Goal: Information Seeking & Learning: Learn about a topic

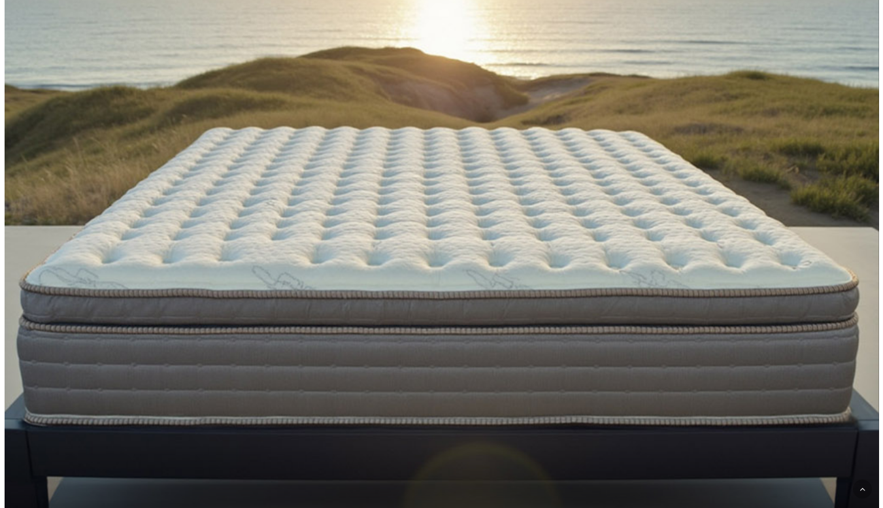
scroll to position [310, 0]
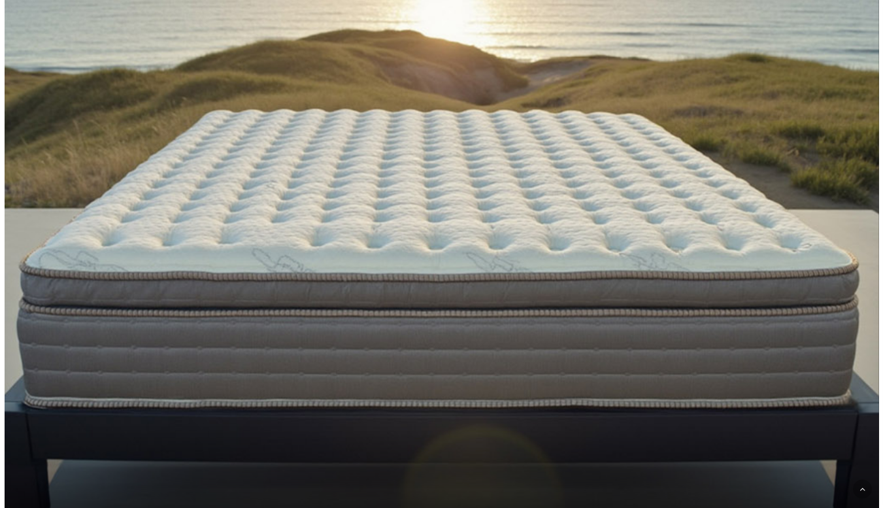
click at [480, 276] on div at bounding box center [441, 127] width 719 height 739
drag, startPoint x: 480, startPoint y: 276, endPoint x: 672, endPoint y: 167, distance: 221.2
click at [672, 167] on div at bounding box center [441, 127] width 719 height 739
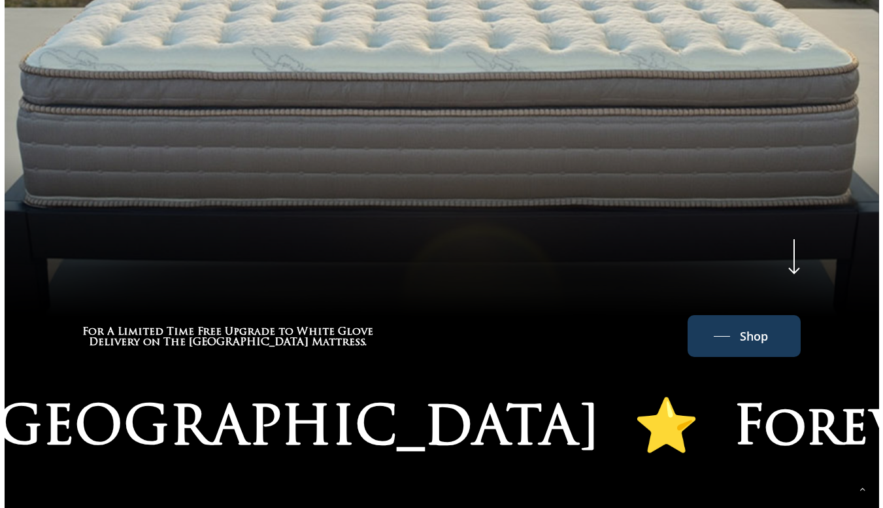
scroll to position [726, 0]
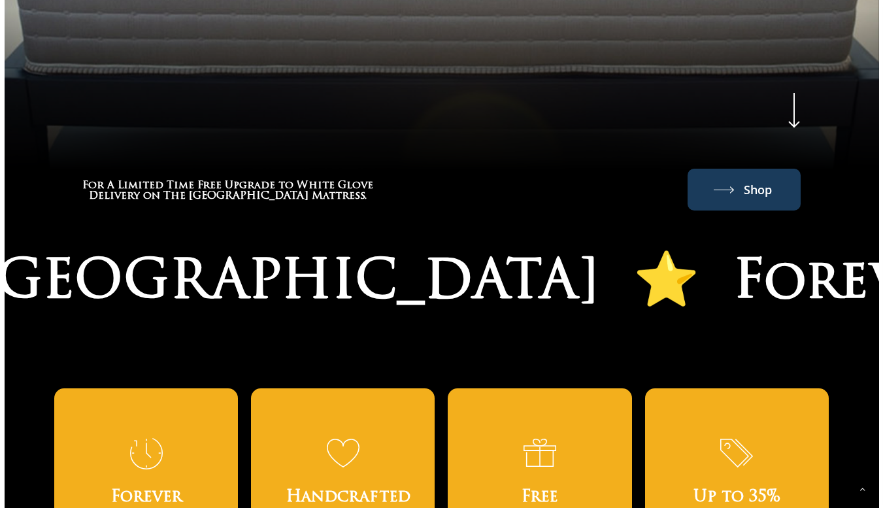
click at [736, 187] on link "Shop" at bounding box center [743, 189] width 61 height 21
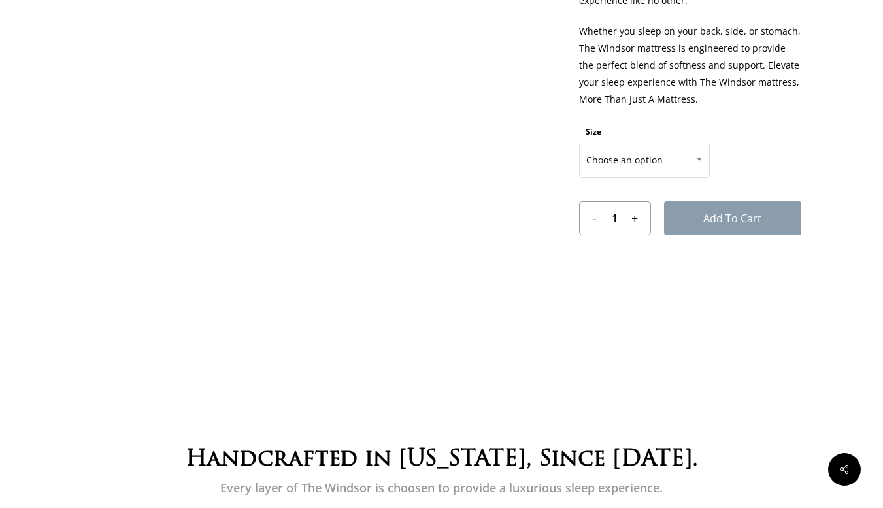
scroll to position [708, 0]
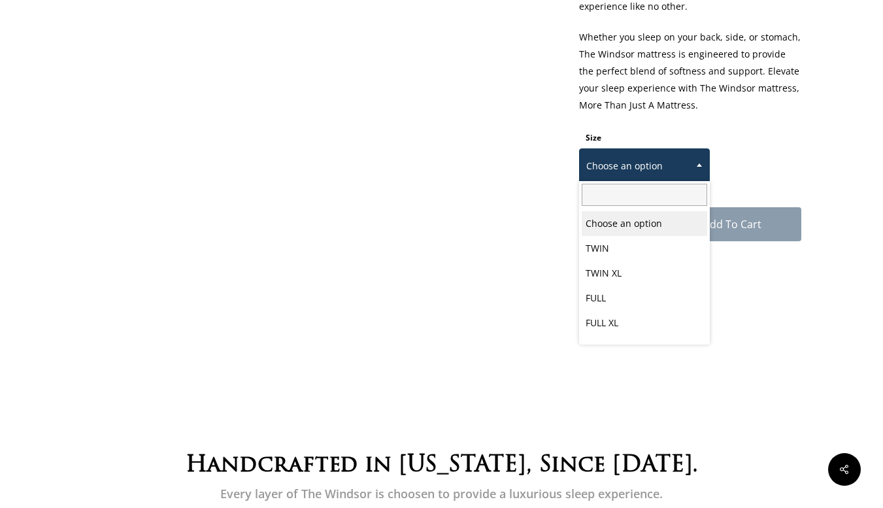
click at [692, 160] on span at bounding box center [699, 164] width 20 height 33
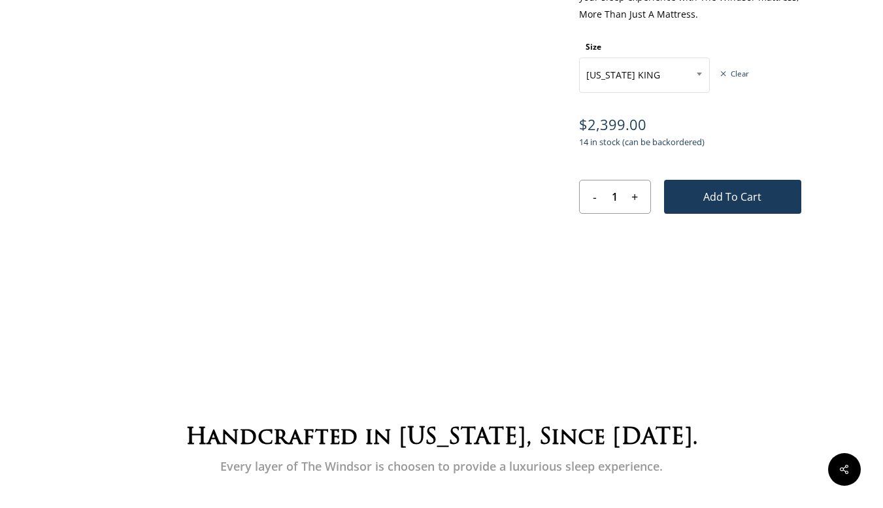
scroll to position [775, 0]
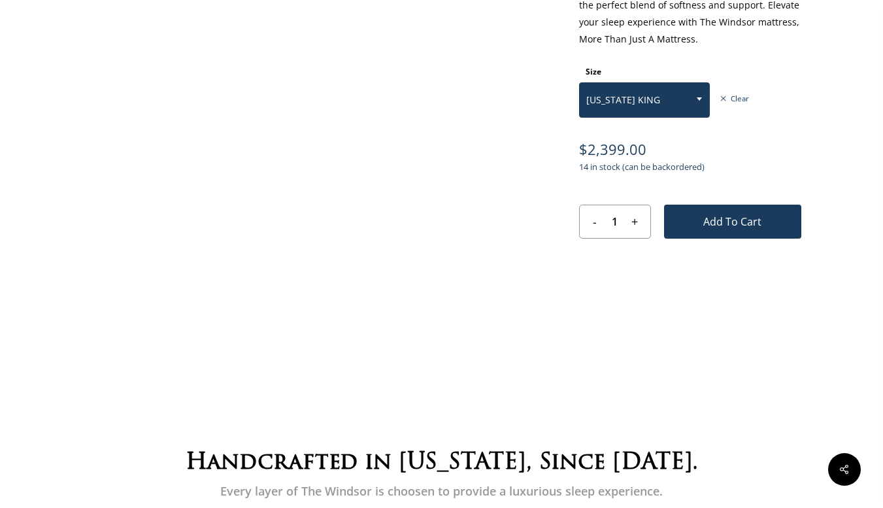
click at [697, 97] on b at bounding box center [698, 98] width 5 height 3
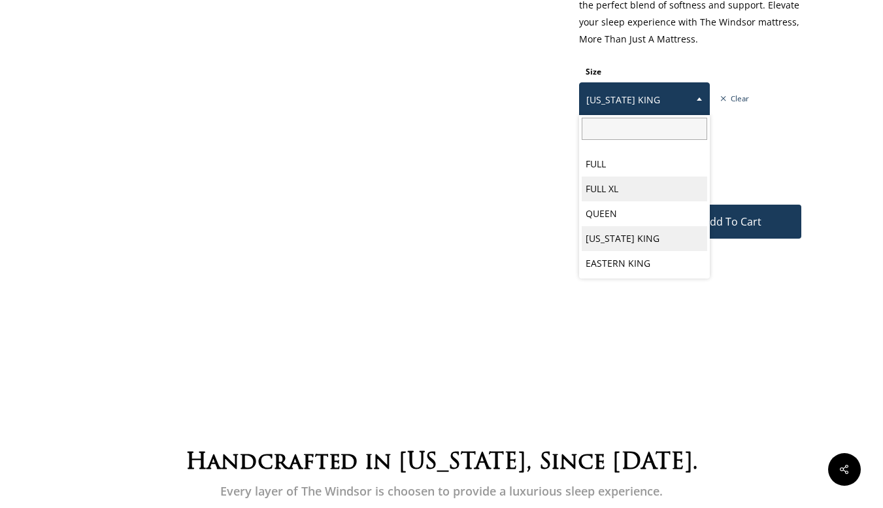
scroll to position [0, 0]
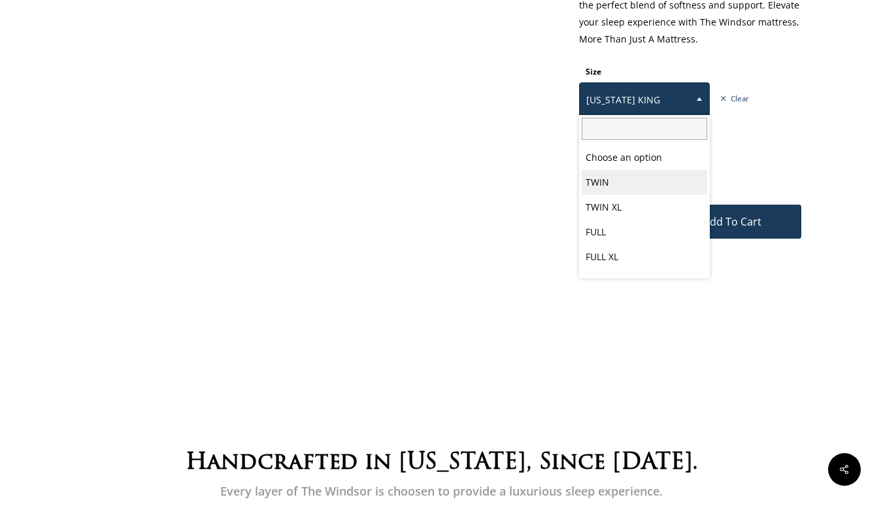
select select "TWIN"
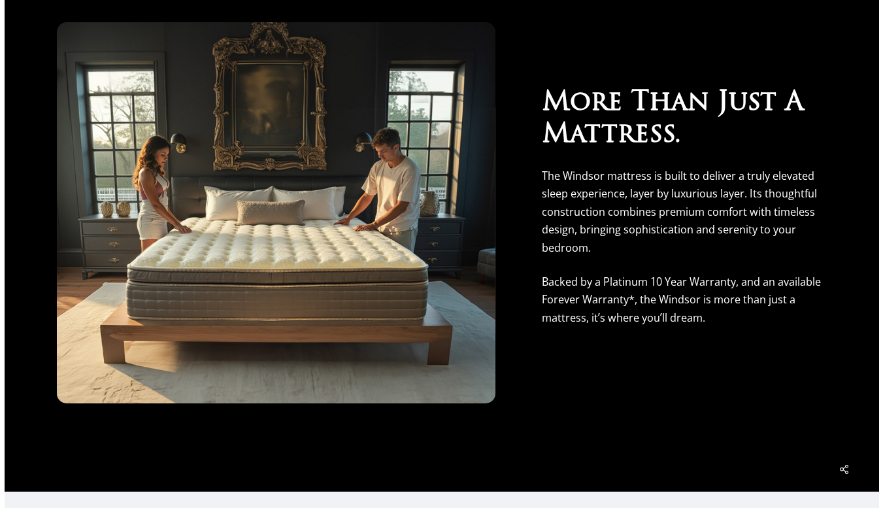
scroll to position [5218, 0]
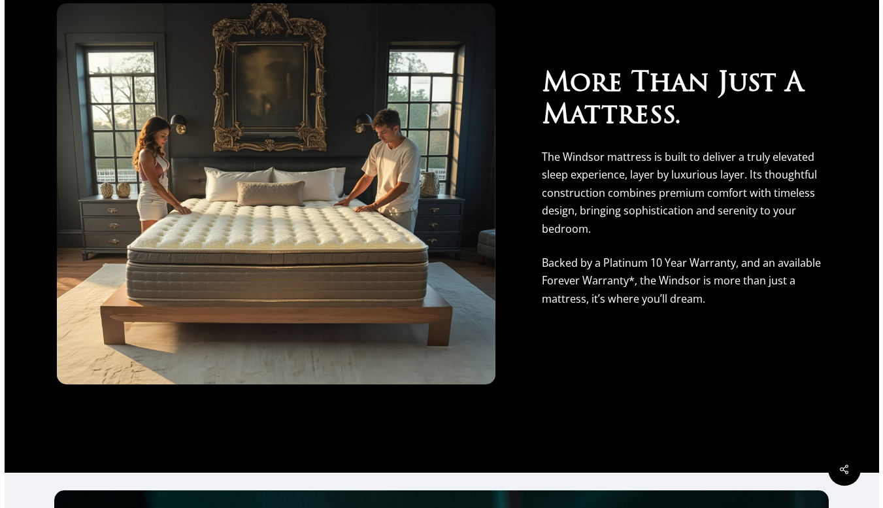
click at [316, 269] on div at bounding box center [276, 193] width 438 height 381
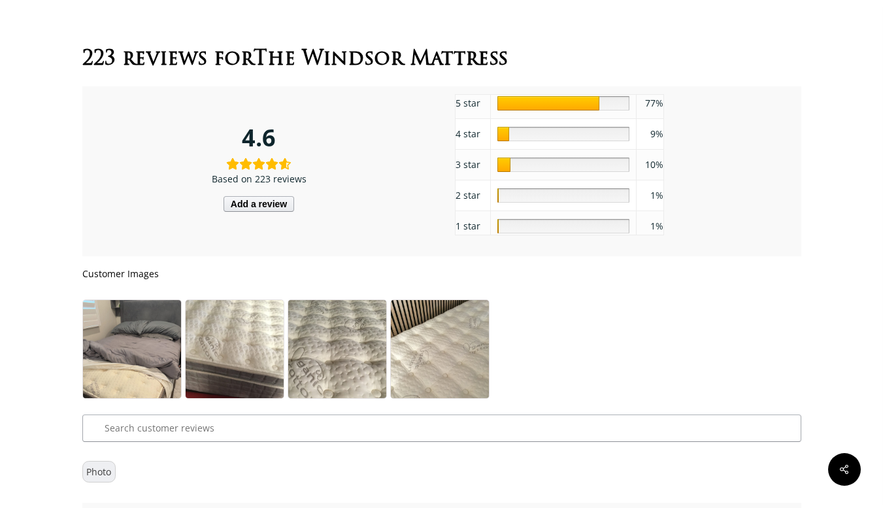
scroll to position [6402, 0]
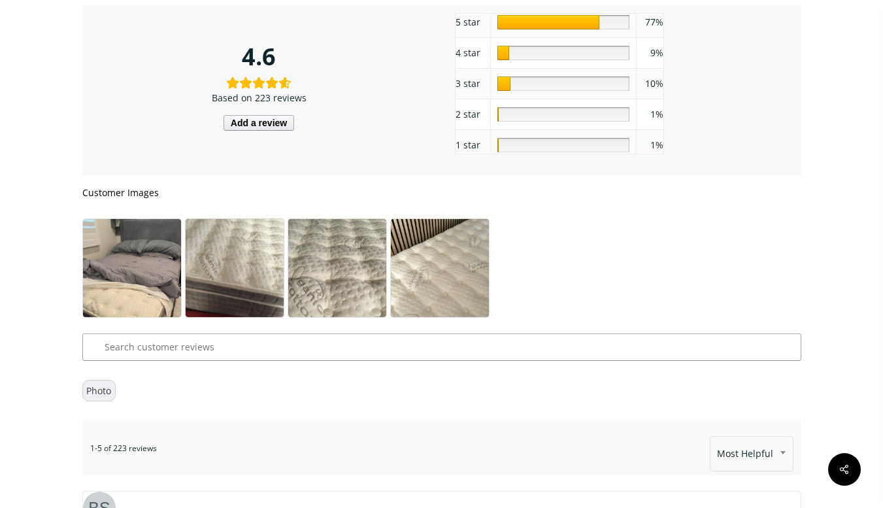
click at [228, 300] on img at bounding box center [235, 284] width 98 height 131
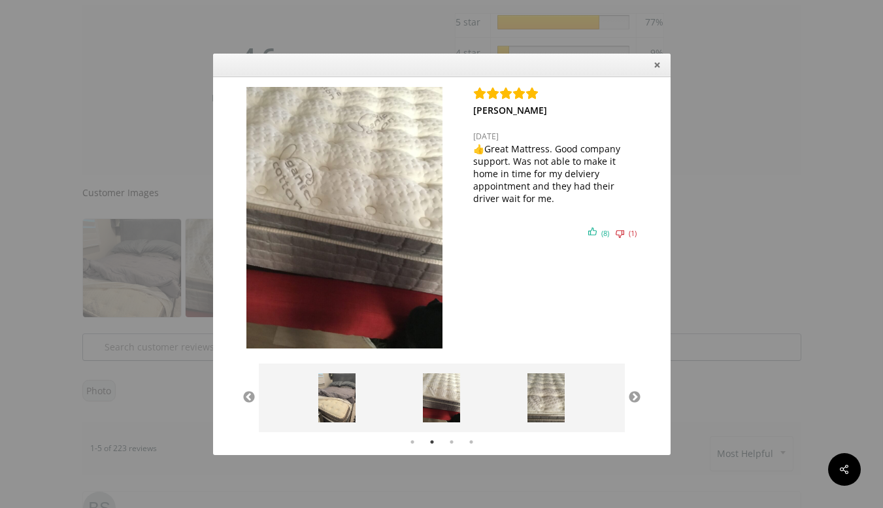
click at [659, 67] on icon "Close" at bounding box center [657, 65] width 10 height 10
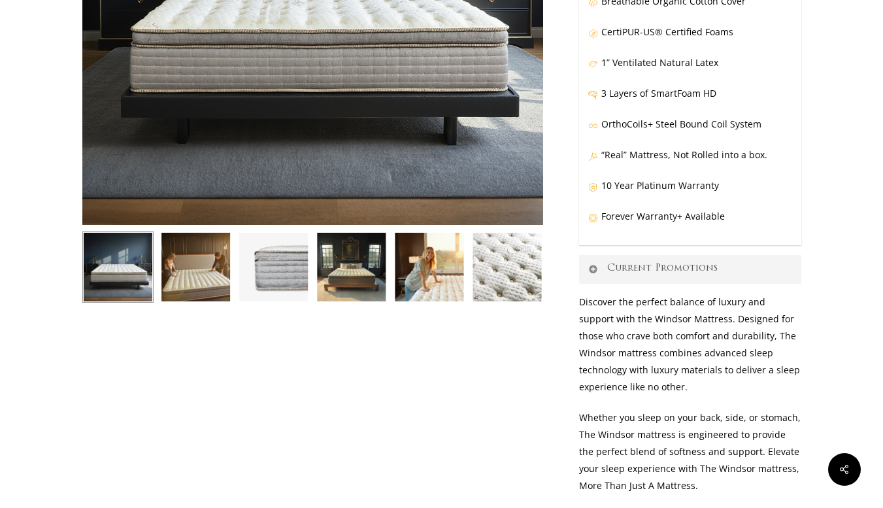
scroll to position [336, 0]
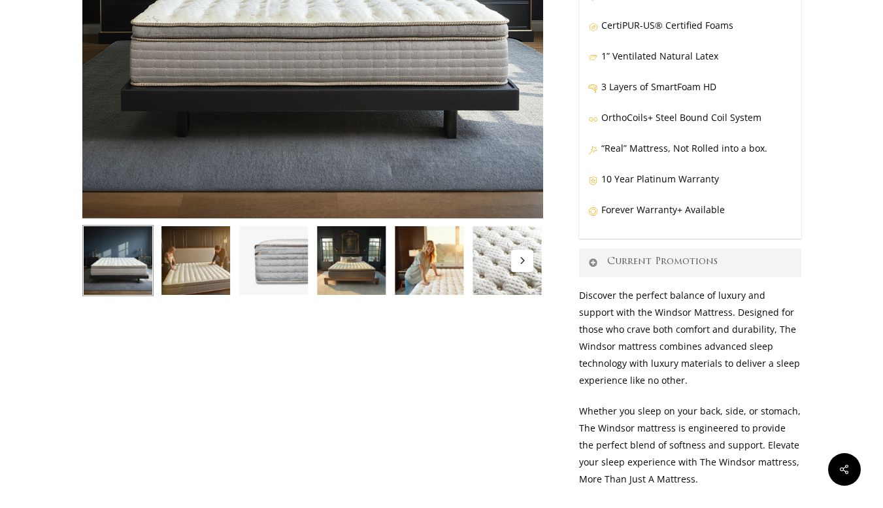
click at [105, 265] on img at bounding box center [117, 260] width 71 height 71
click at [195, 259] on img at bounding box center [195, 260] width 71 height 71
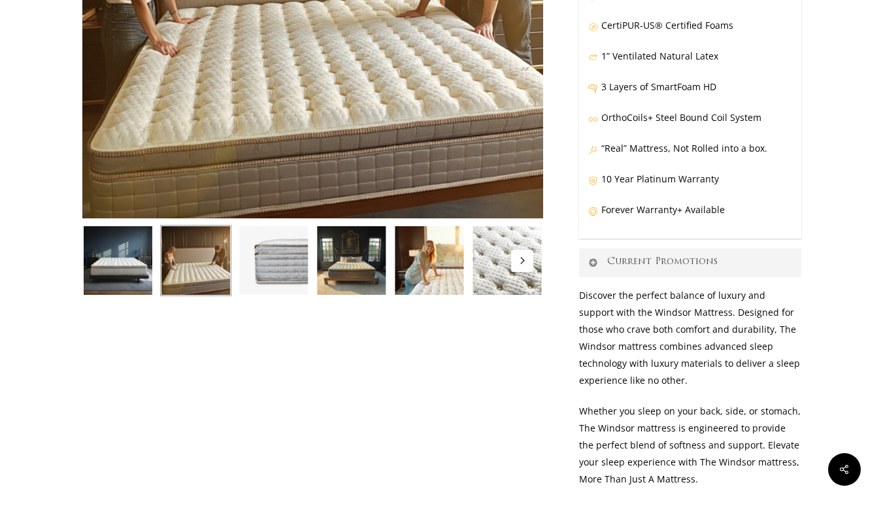
click at [289, 253] on img at bounding box center [273, 260] width 71 height 71
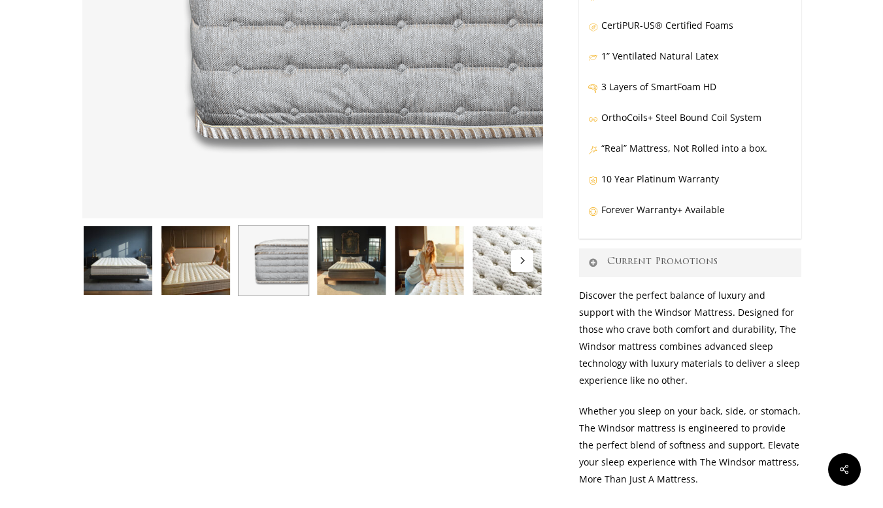
click at [455, 268] on img at bounding box center [428, 260] width 71 height 71
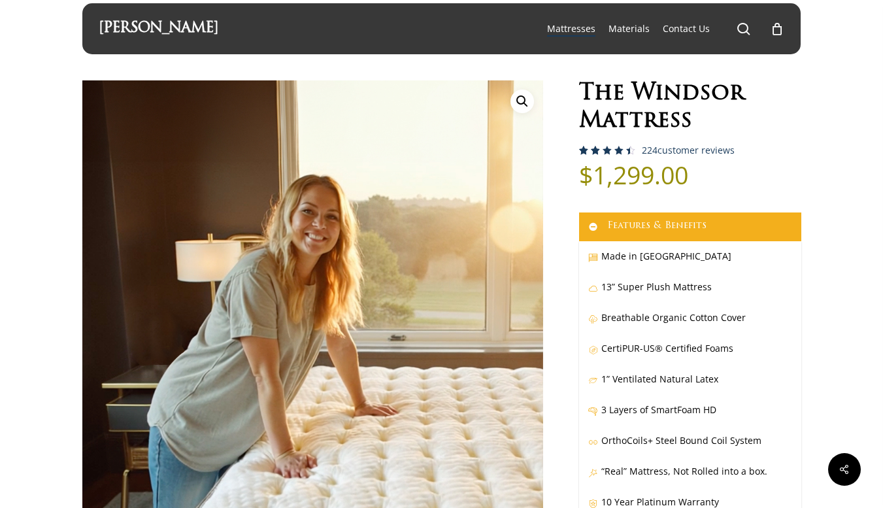
scroll to position [0, 0]
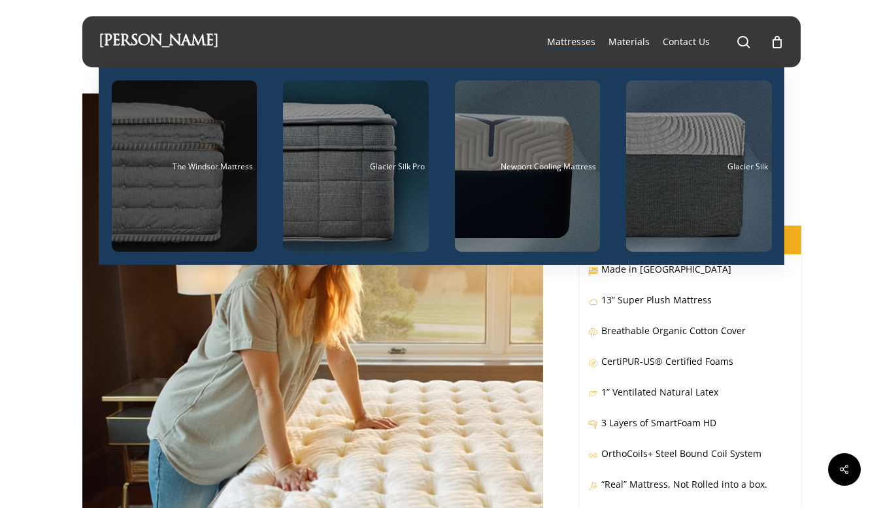
click at [180, 213] on div "Main Menu" at bounding box center [185, 165] width 146 height 171
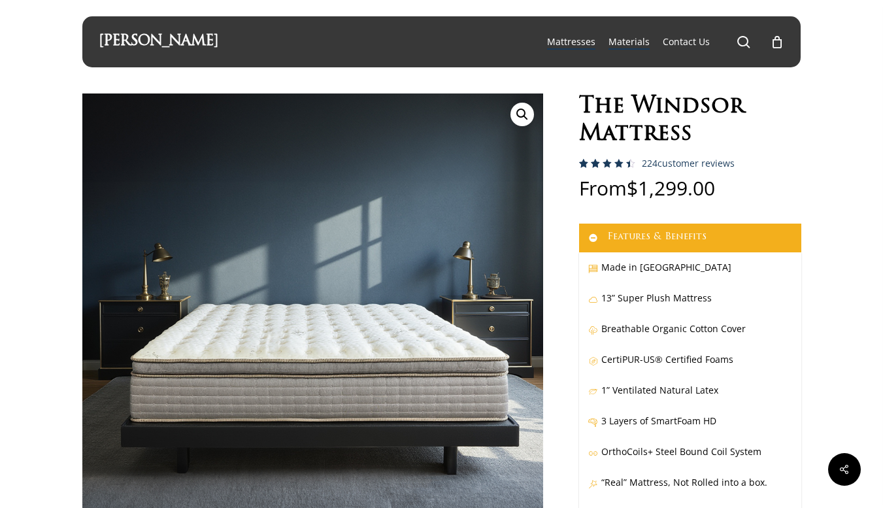
click at [630, 40] on span "Materials" at bounding box center [628, 41] width 41 height 12
click at [127, 37] on link "[PERSON_NAME]" at bounding box center [159, 42] width 120 height 14
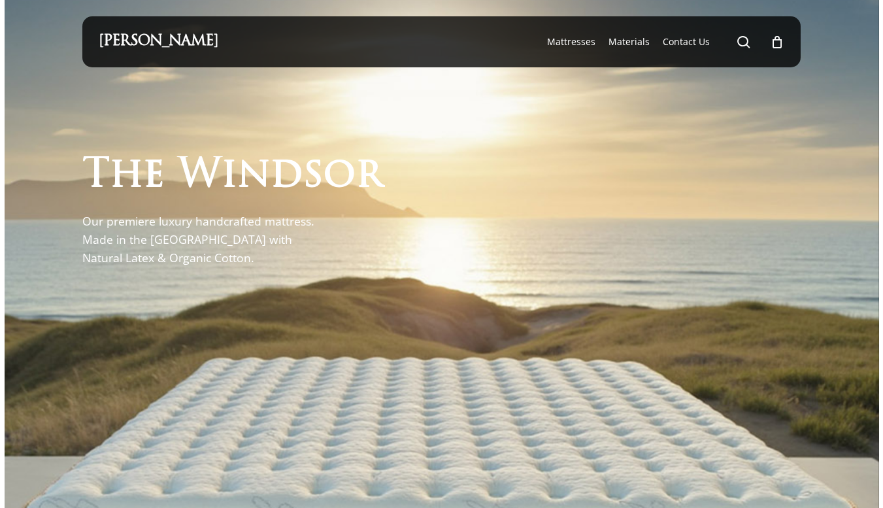
click at [743, 36] on span "Main Menu" at bounding box center [743, 41] width 13 height 13
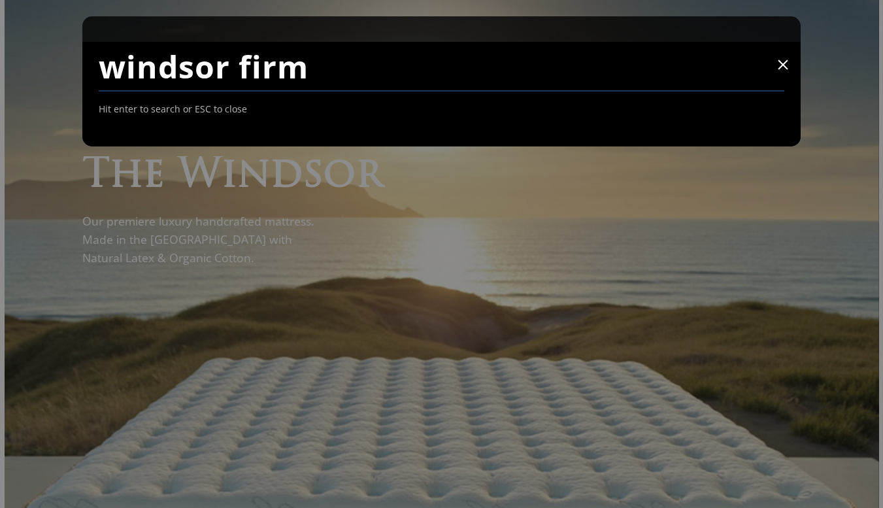
type input "windsor firm"
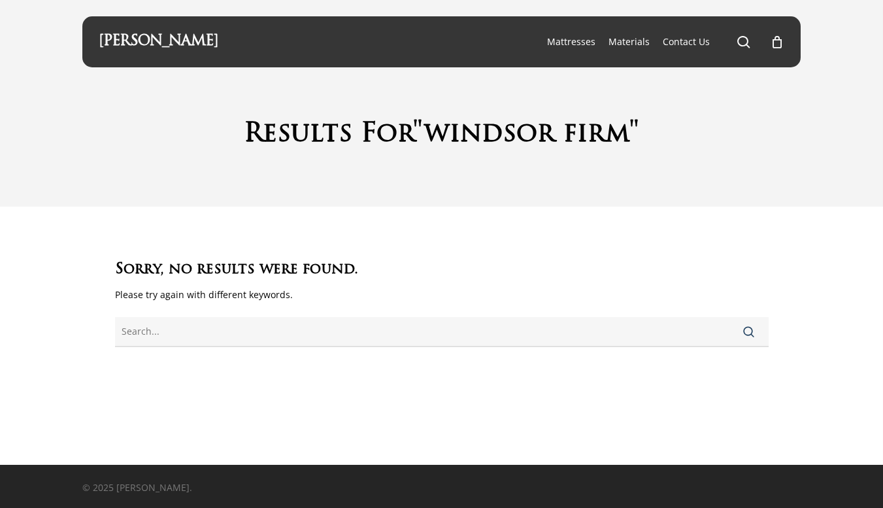
click at [839, 176] on div "Results For "windsor firm"" at bounding box center [441, 103] width 883 height 206
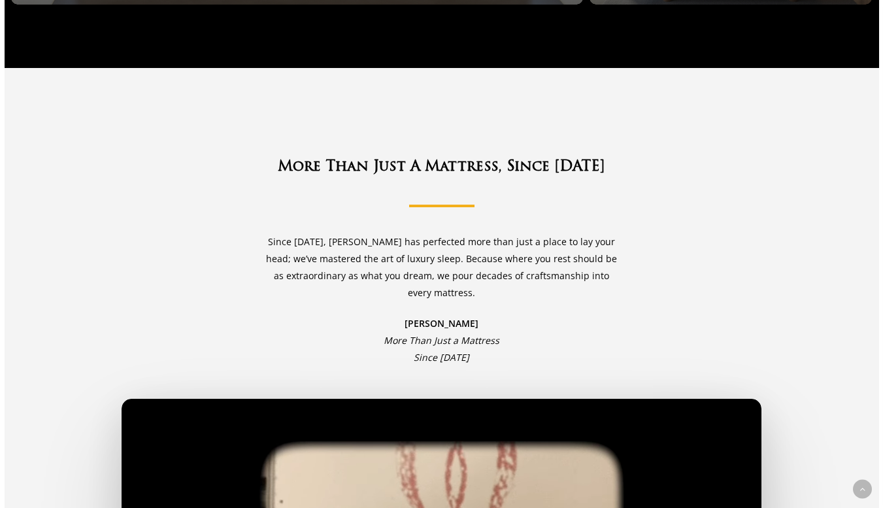
scroll to position [2456, 0]
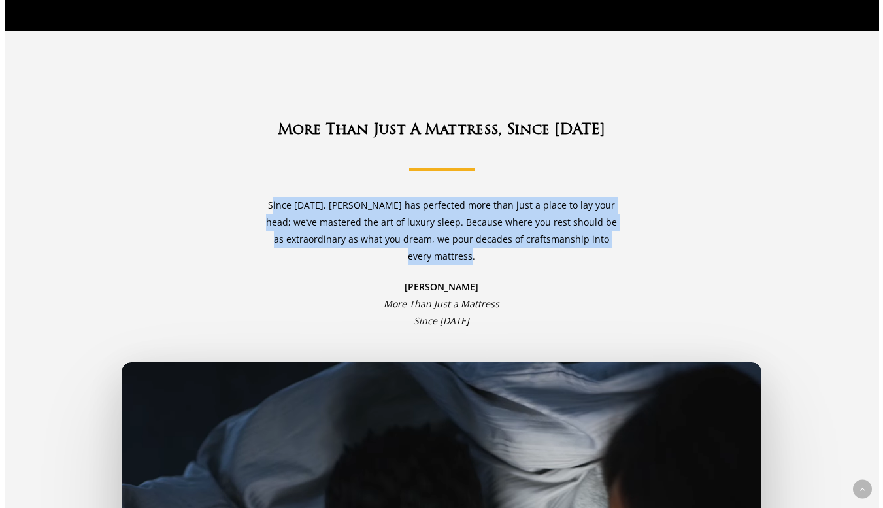
drag, startPoint x: 270, startPoint y: 192, endPoint x: 493, endPoint y: 246, distance: 229.3
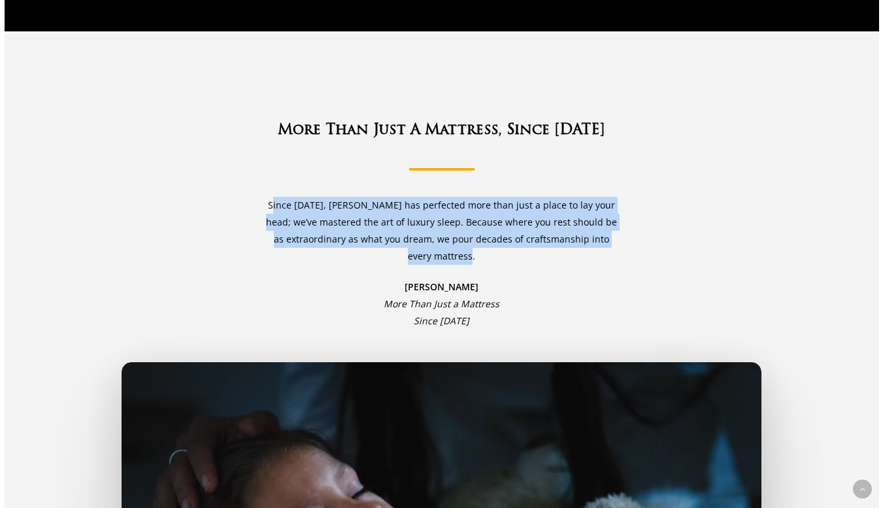
click at [493, 246] on p "Since [DATE], [PERSON_NAME] has perfected more than just a place to lay your he…" at bounding box center [441, 238] width 359 height 82
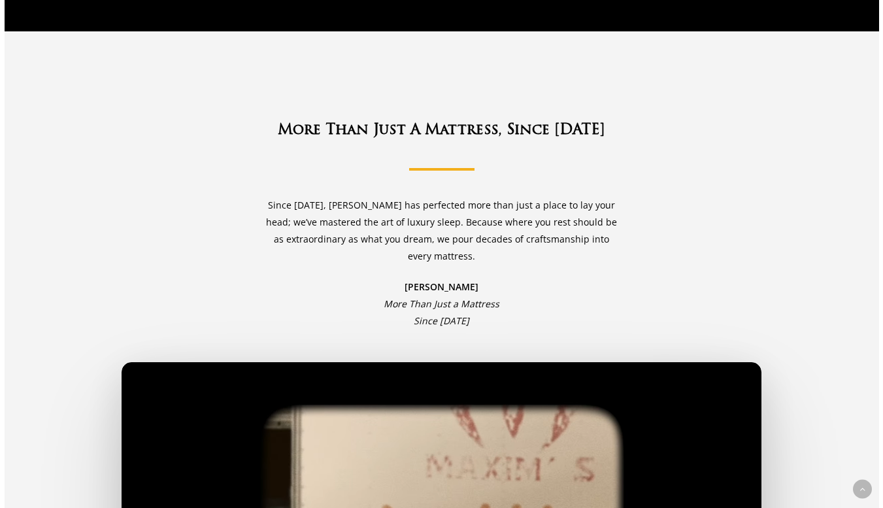
click at [233, 203] on div "More Than Just A Mattress, Since [DATE] Since [DATE], [PERSON_NAME] has perfect…" at bounding box center [442, 421] width 640 height 602
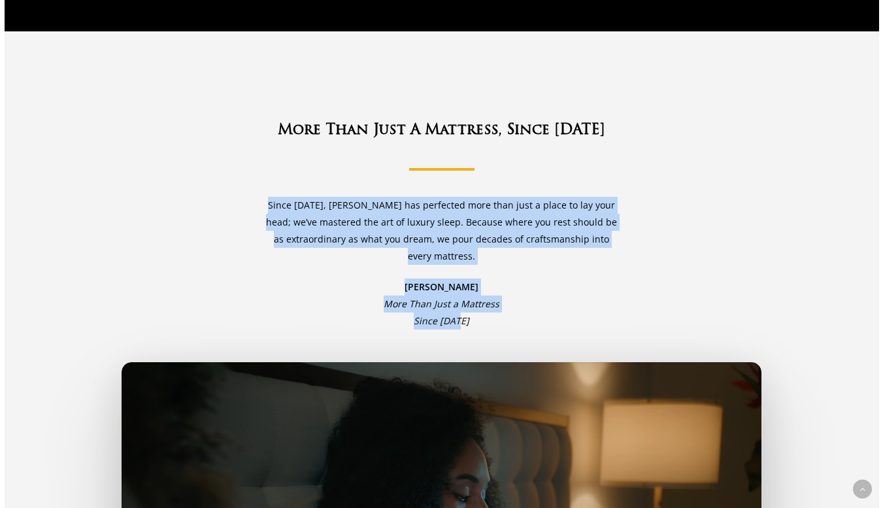
drag, startPoint x: 265, startPoint y: 192, endPoint x: 487, endPoint y: 312, distance: 252.8
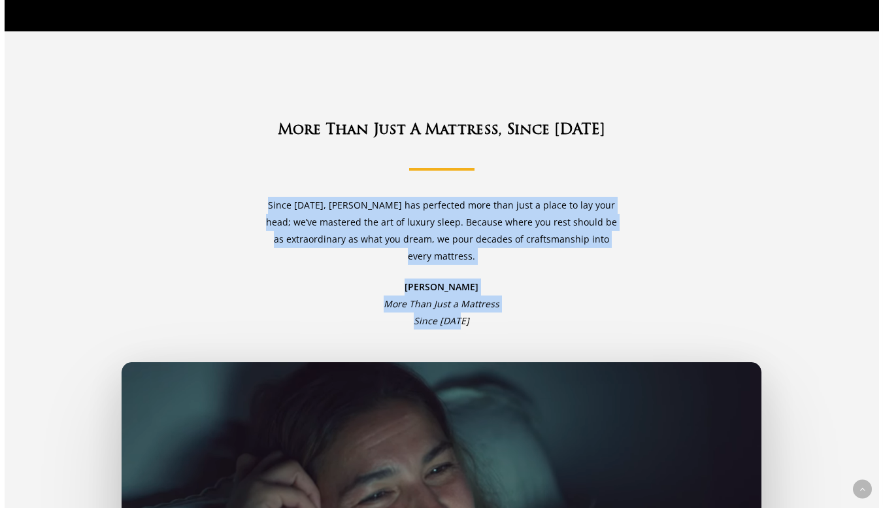
click at [487, 312] on div "Since [DATE], [PERSON_NAME] has perfected more than just a place to lay your he…" at bounding box center [441, 263] width 359 height 133
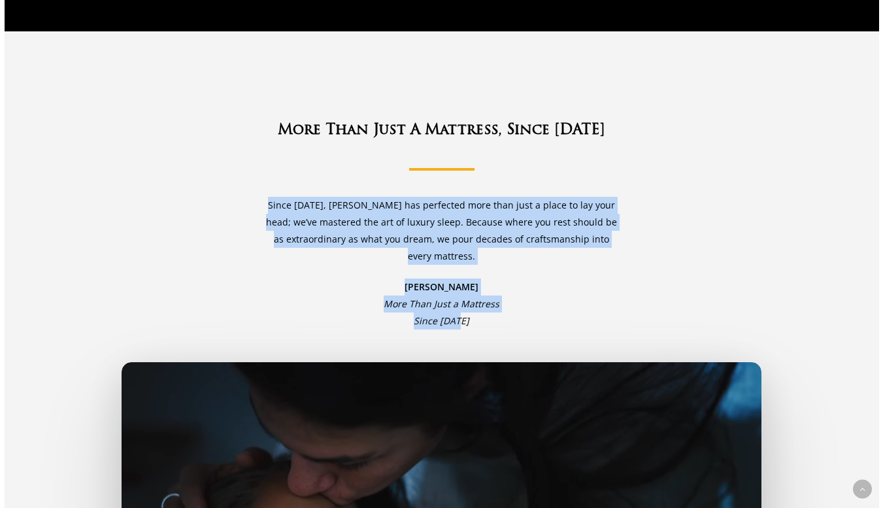
copy div "Since [DATE], [PERSON_NAME] has perfected more than just a place to lay your he…"
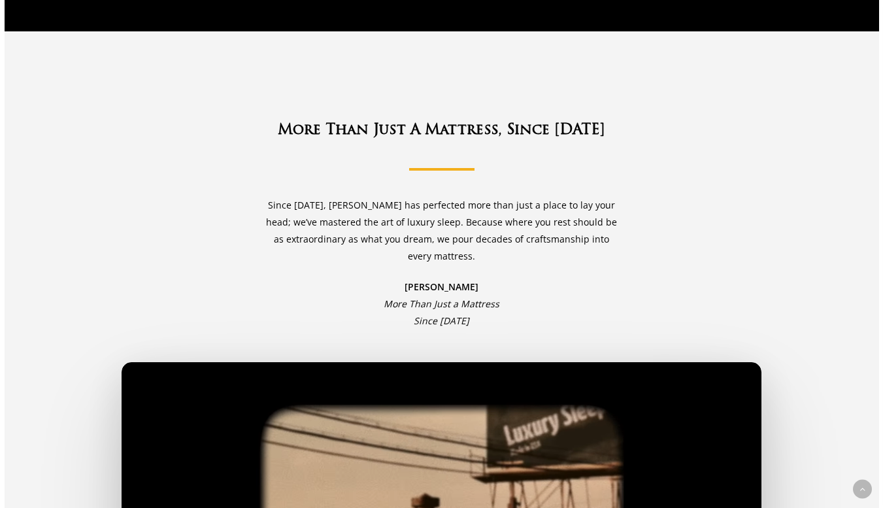
click at [851, 241] on div at bounding box center [841, 420] width 73 height 691
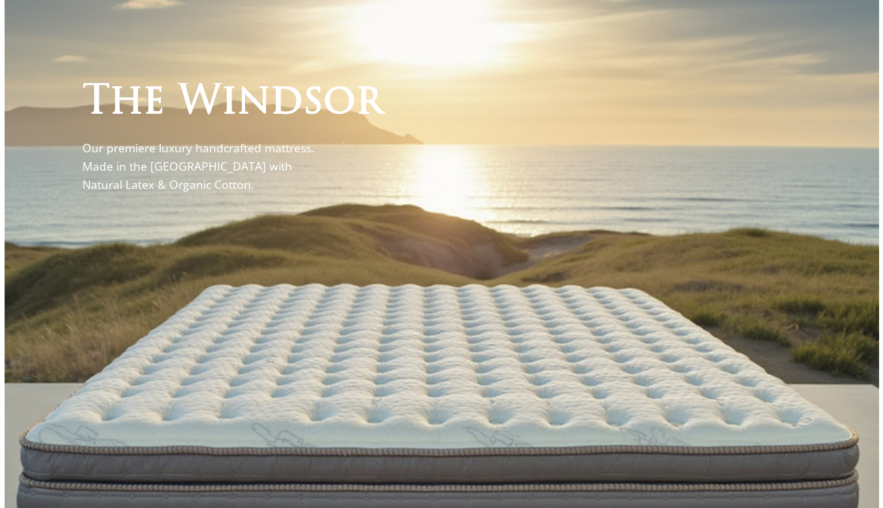
scroll to position [0, 0]
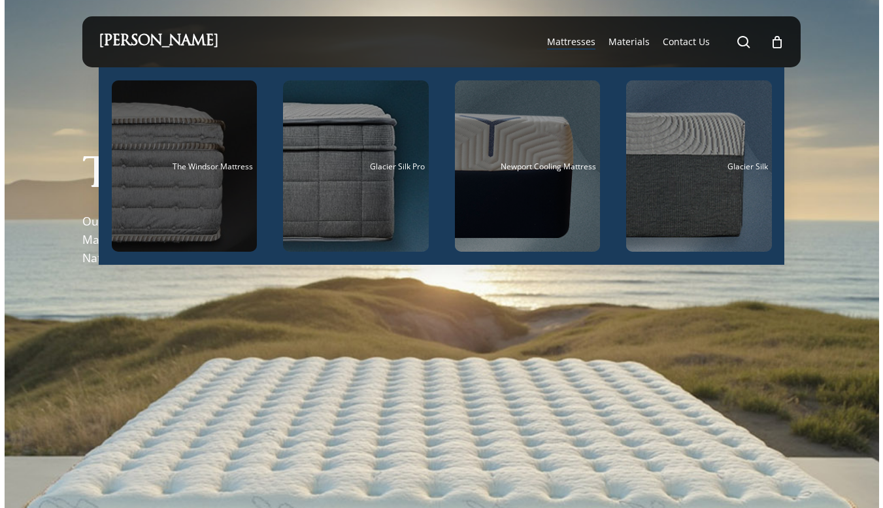
click at [237, 140] on div "Main Menu" at bounding box center [185, 165] width 146 height 171
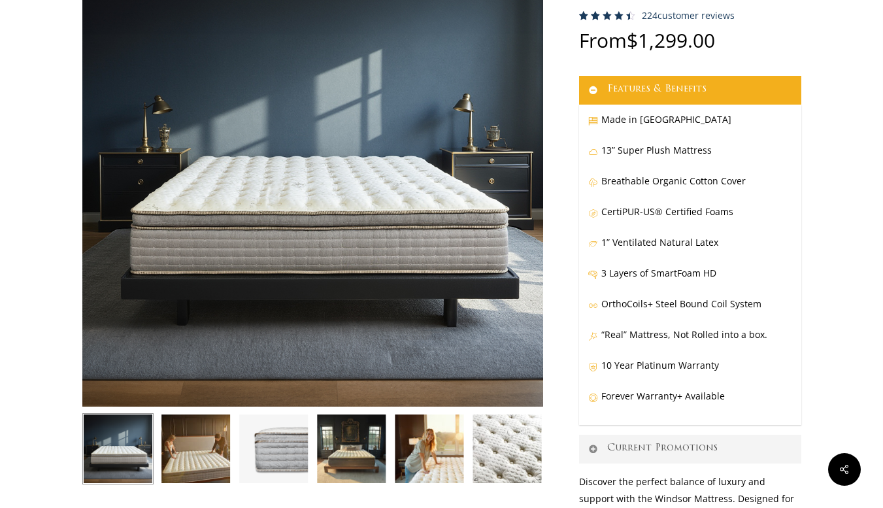
scroll to position [178, 0]
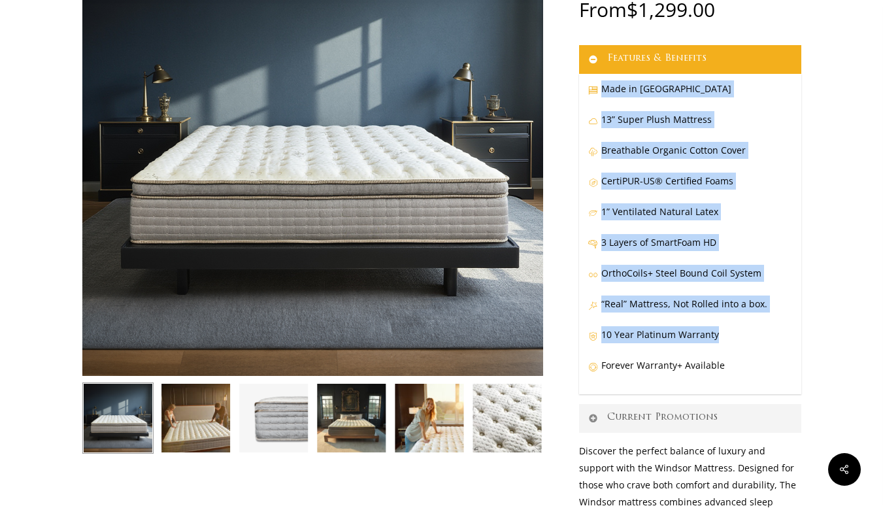
drag, startPoint x: 592, startPoint y: 88, endPoint x: 738, endPoint y: 348, distance: 297.8
click at [738, 348] on div "Made in USA 13” Super Plush Mattress Breathable Organic Cotton Cover CertiPUR-U…" at bounding box center [690, 234] width 222 height 320
copy div "Made in USA 13” Super Plush Mattress Breathable Organic Cotton Cover CertiPUR-U…"
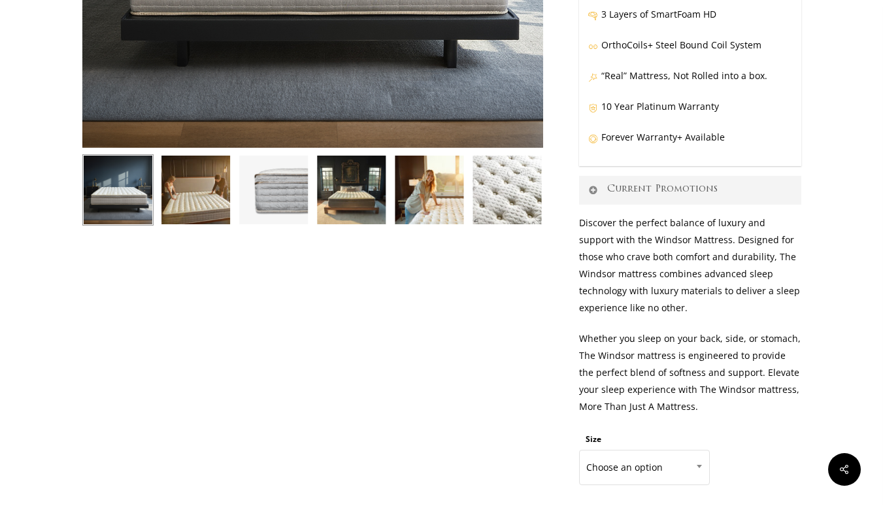
scroll to position [425, 0]
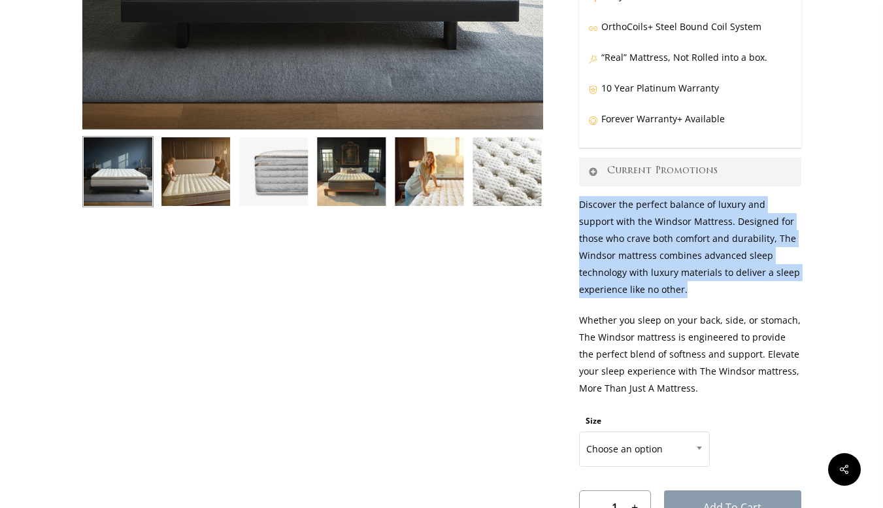
drag, startPoint x: 579, startPoint y: 204, endPoint x: 624, endPoint y: 293, distance: 98.7
click at [624, 293] on p "Discover the perfect balance of luxury and support with the Windsor Mattress. D…" at bounding box center [690, 254] width 222 height 116
copy p "Discover the perfect balance of luxury and support with the Windsor Mattress. D…"
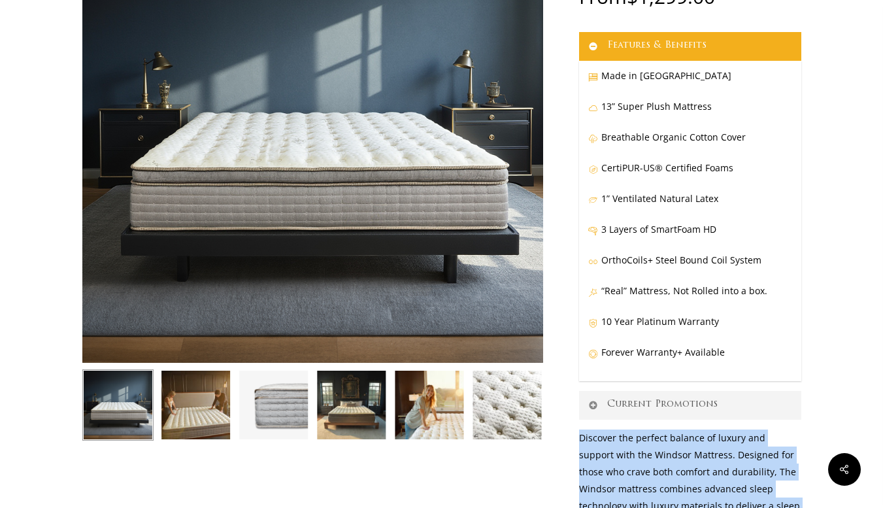
scroll to position [173, 0]
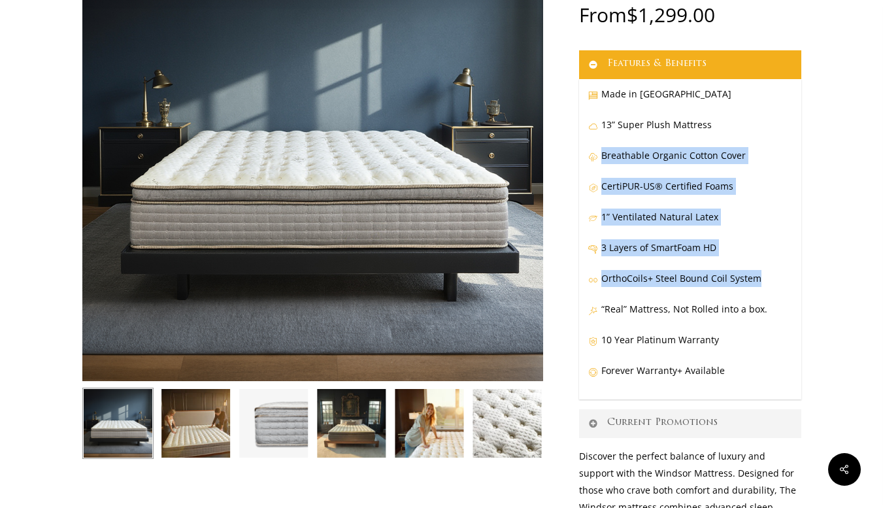
drag, startPoint x: 755, startPoint y: 278, endPoint x: 602, endPoint y: 148, distance: 201.2
click at [602, 148] on div "Made in USA 13” Super Plush Mattress Breathable Organic Cotton Cover CertiPUR-U…" at bounding box center [690, 239] width 222 height 320
copy div "Breathable Organic Cotton Cover CertiPUR-US® Certified Foams 1” Ventilated Natu…"
click at [447, 428] on img at bounding box center [428, 422] width 71 height 71
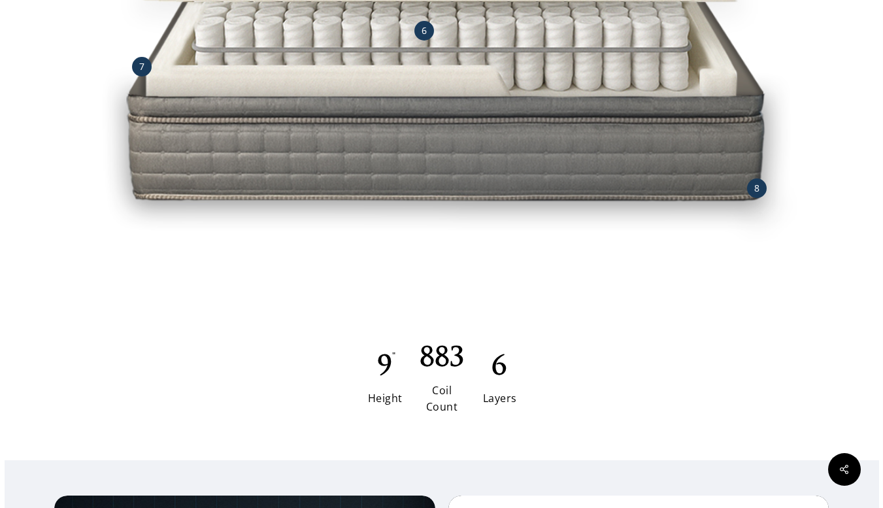
scroll to position [2130, 0]
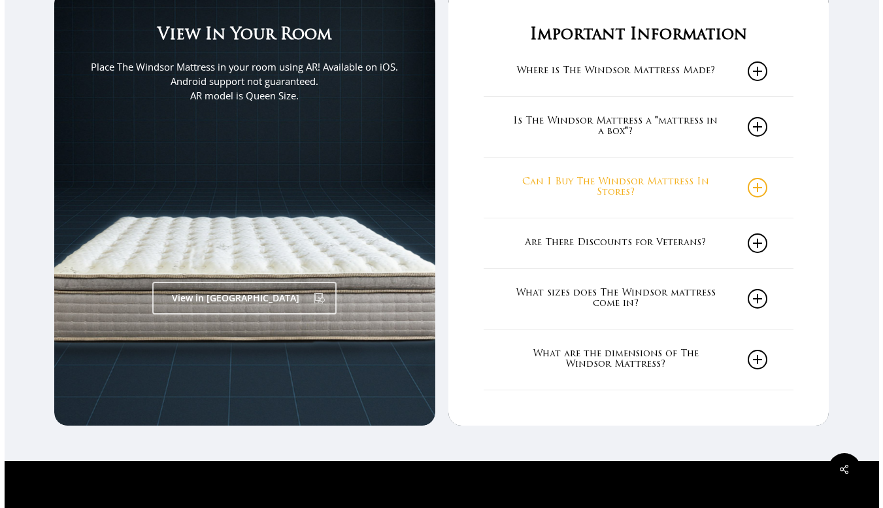
click at [754, 191] on icon at bounding box center [757, 188] width 20 height 20
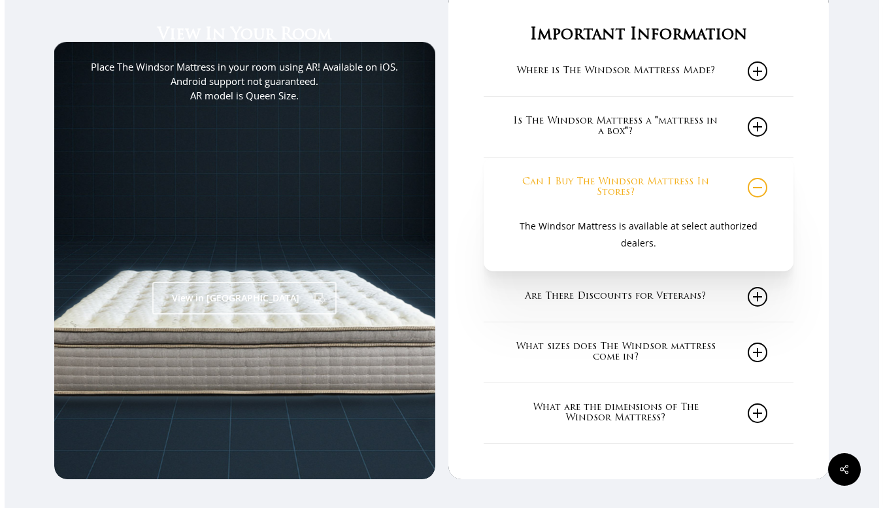
click at [754, 191] on icon at bounding box center [757, 188] width 20 height 20
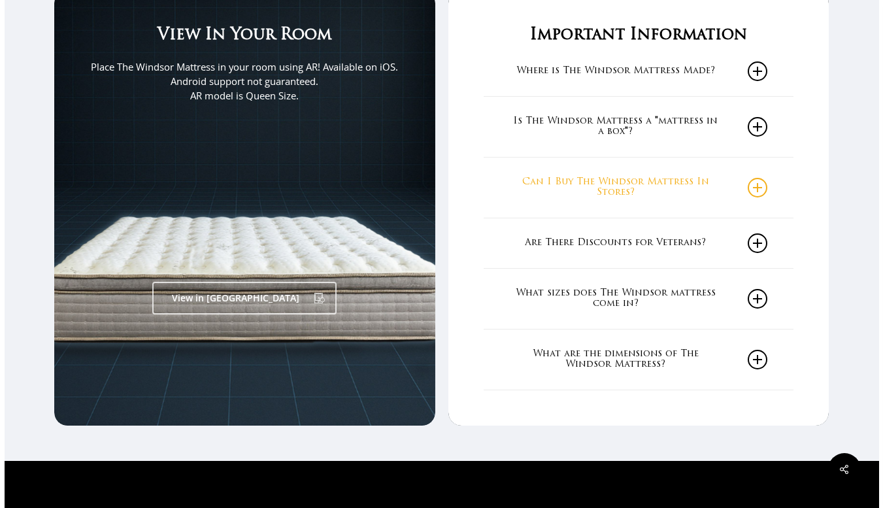
click at [754, 191] on icon at bounding box center [757, 188] width 20 height 20
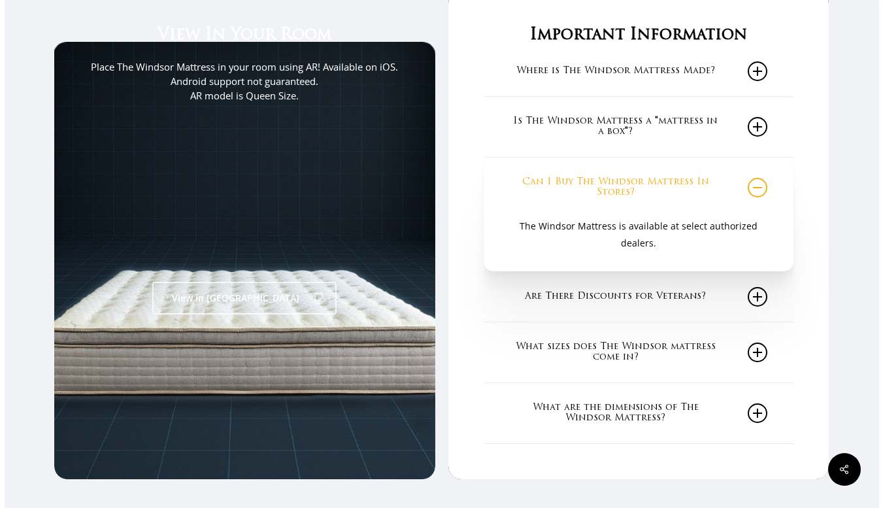
click at [754, 191] on icon at bounding box center [757, 188] width 20 height 20
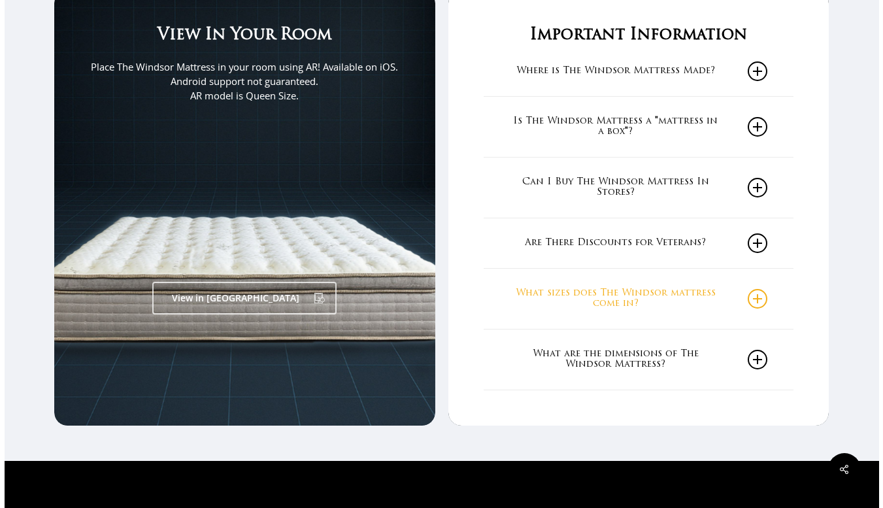
click at [761, 295] on icon at bounding box center [757, 299] width 20 height 20
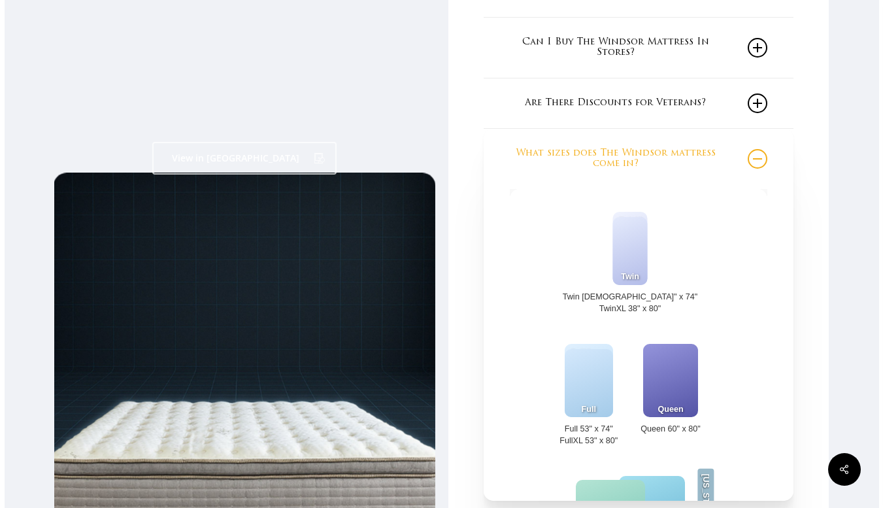
scroll to position [2264, 0]
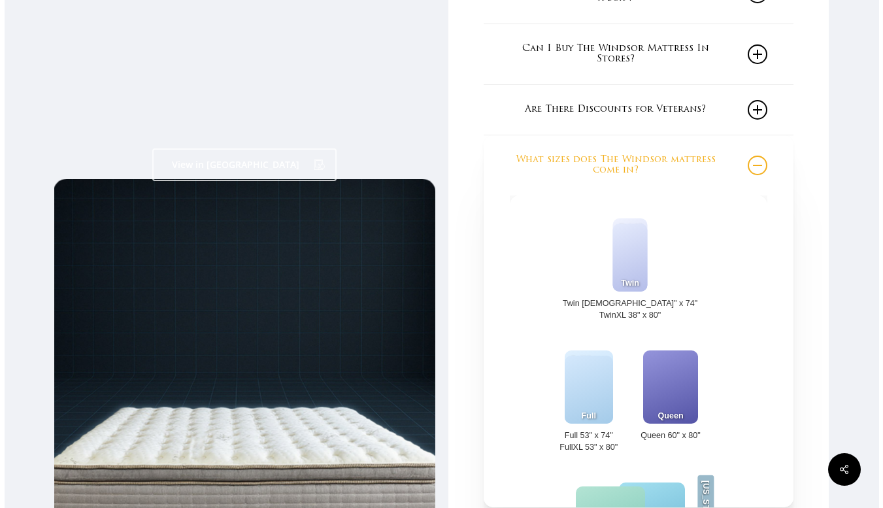
click at [760, 168] on icon at bounding box center [757, 165] width 20 height 20
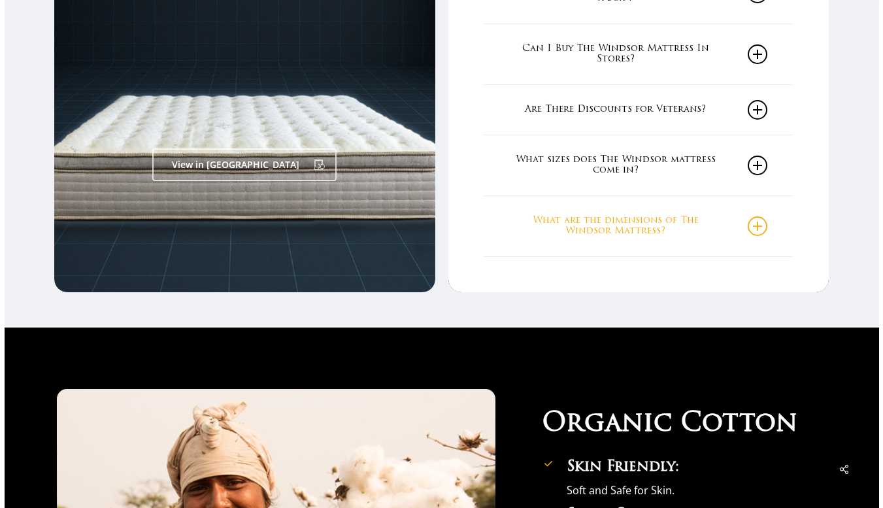
click at [767, 227] on icon at bounding box center [757, 226] width 20 height 20
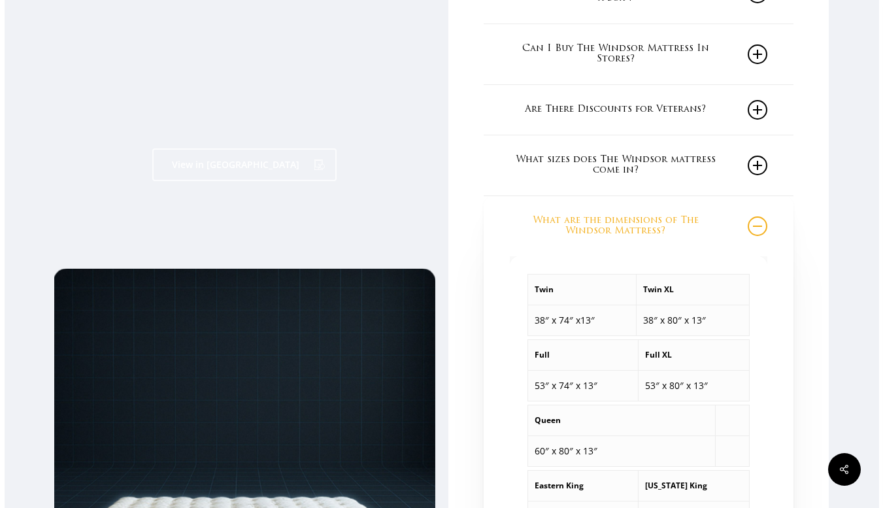
click at [767, 227] on icon at bounding box center [757, 226] width 20 height 20
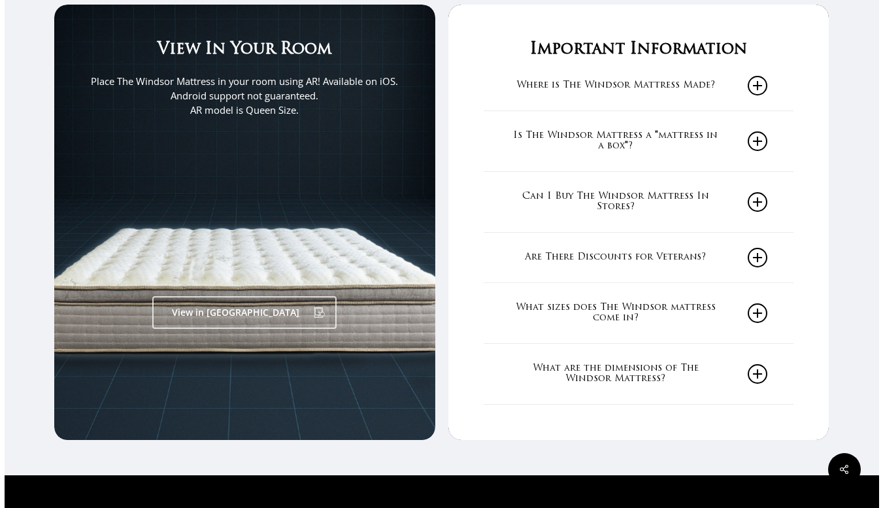
scroll to position [2098, 0]
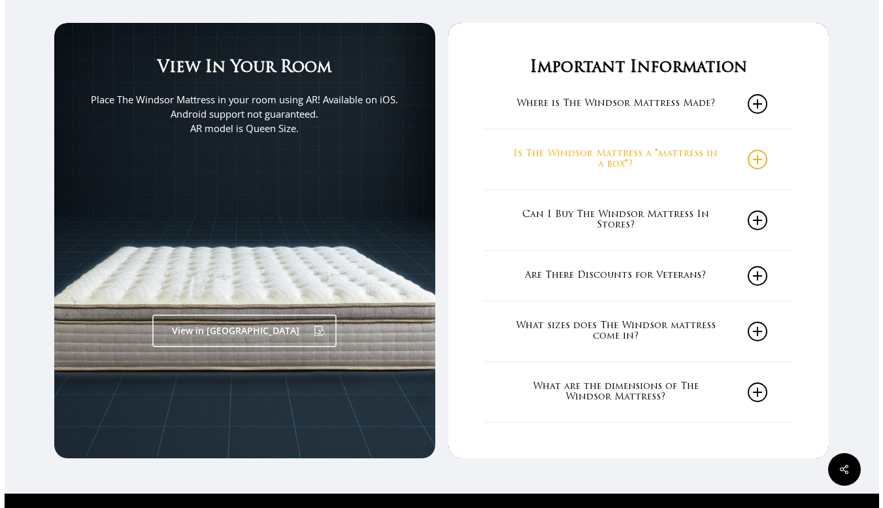
click at [766, 161] on icon at bounding box center [757, 160] width 20 height 20
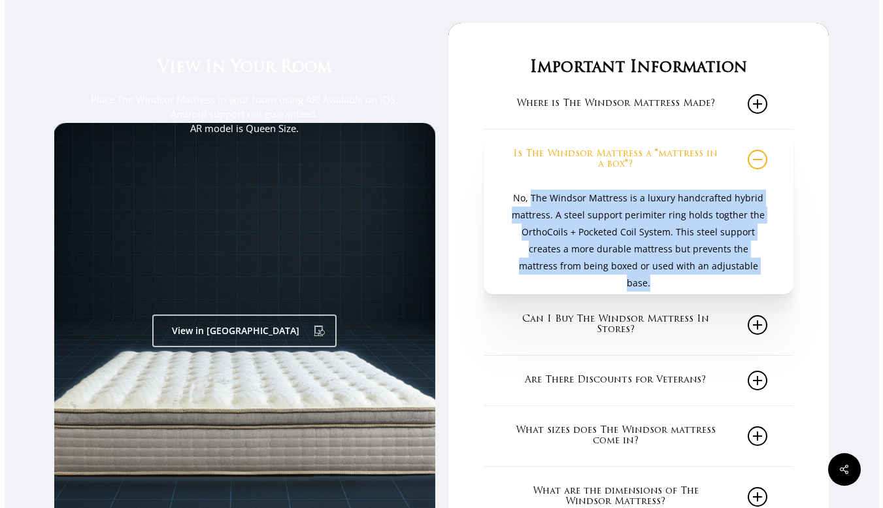
drag, startPoint x: 538, startPoint y: 196, endPoint x: 749, endPoint y: 265, distance: 222.1
click at [749, 265] on p "No, The Windsor Mattress is a luxury handcrafted hybrid mattress. A steel suppo…" at bounding box center [638, 240] width 257 height 102
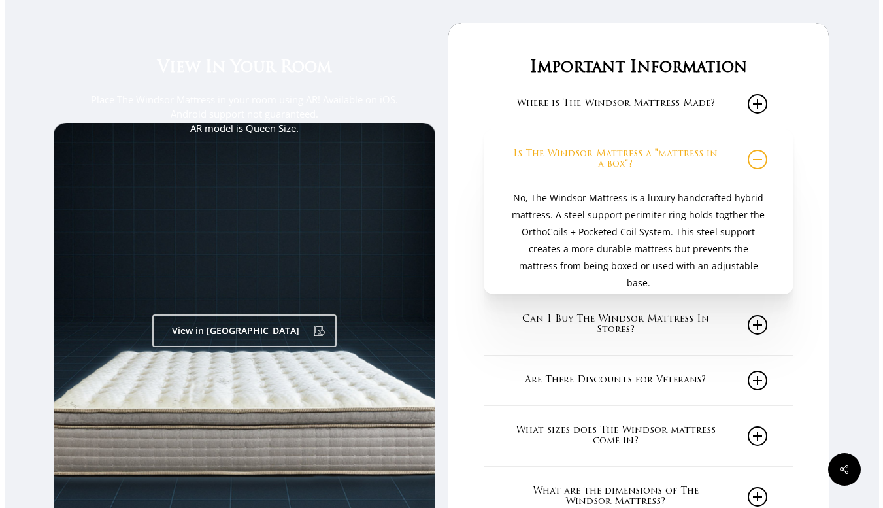
click at [817, 177] on div "Important Information Where is The Windsor Mattress Made? The Windsor Mattress …" at bounding box center [638, 293] width 380 height 540
click at [763, 164] on icon at bounding box center [757, 160] width 20 height 20
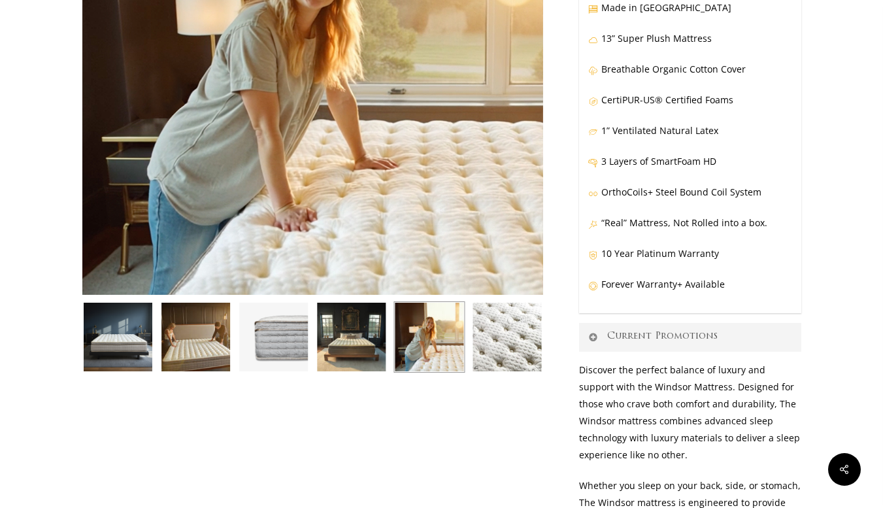
scroll to position [273, 0]
